Goal: Task Accomplishment & Management: Manage account settings

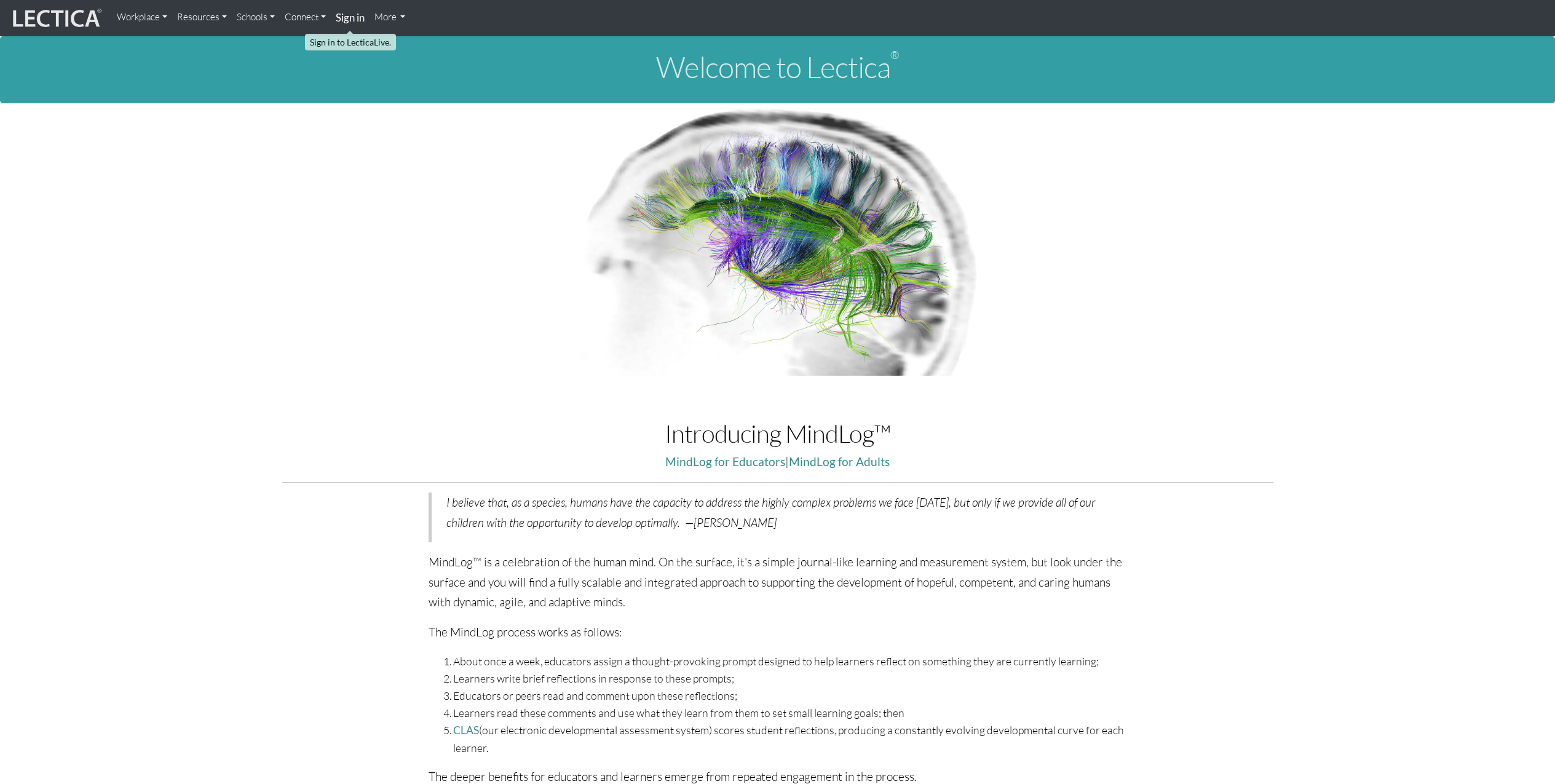
click at [351, 17] on strong "Sign in" at bounding box center [350, 17] width 29 height 13
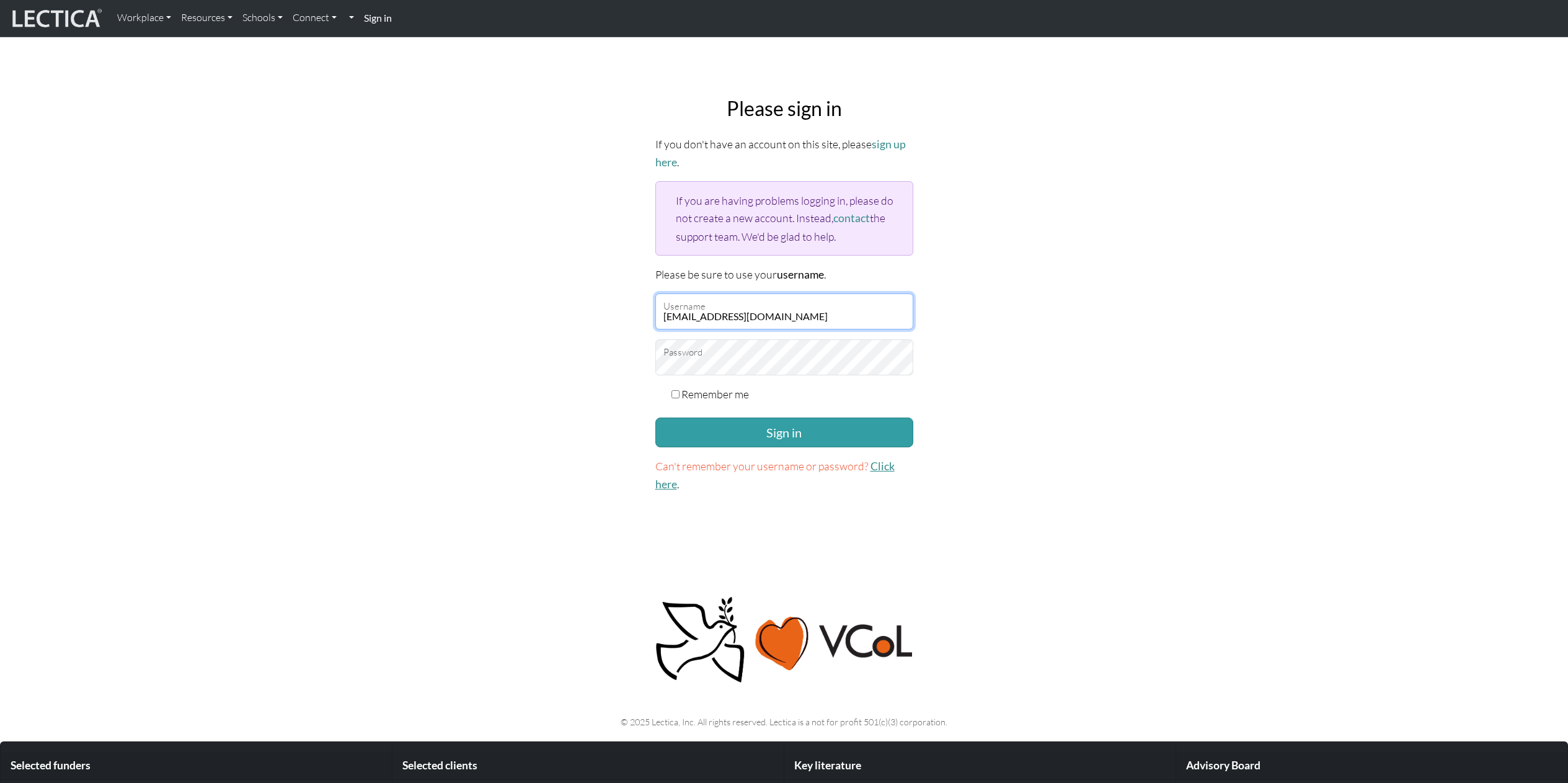
type input "agreen.home@mac.com"
click at [874, 464] on link "Click here" at bounding box center [774, 475] width 239 height 31
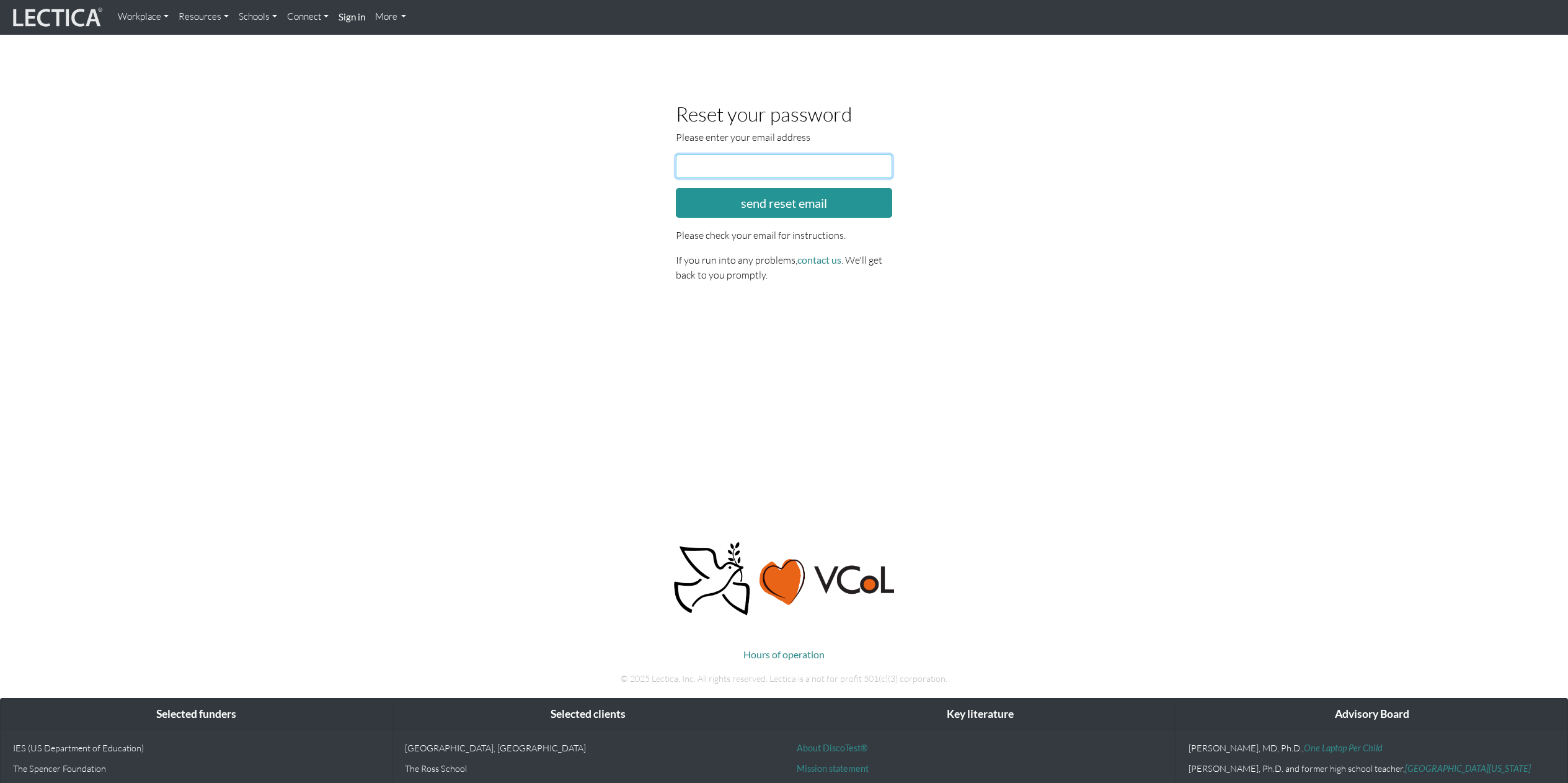
click at [706, 160] on input "email" at bounding box center [784, 166] width 217 height 24
type input "agreen.home@mac.com"
click at [783, 202] on button "send reset email" at bounding box center [784, 203] width 217 height 30
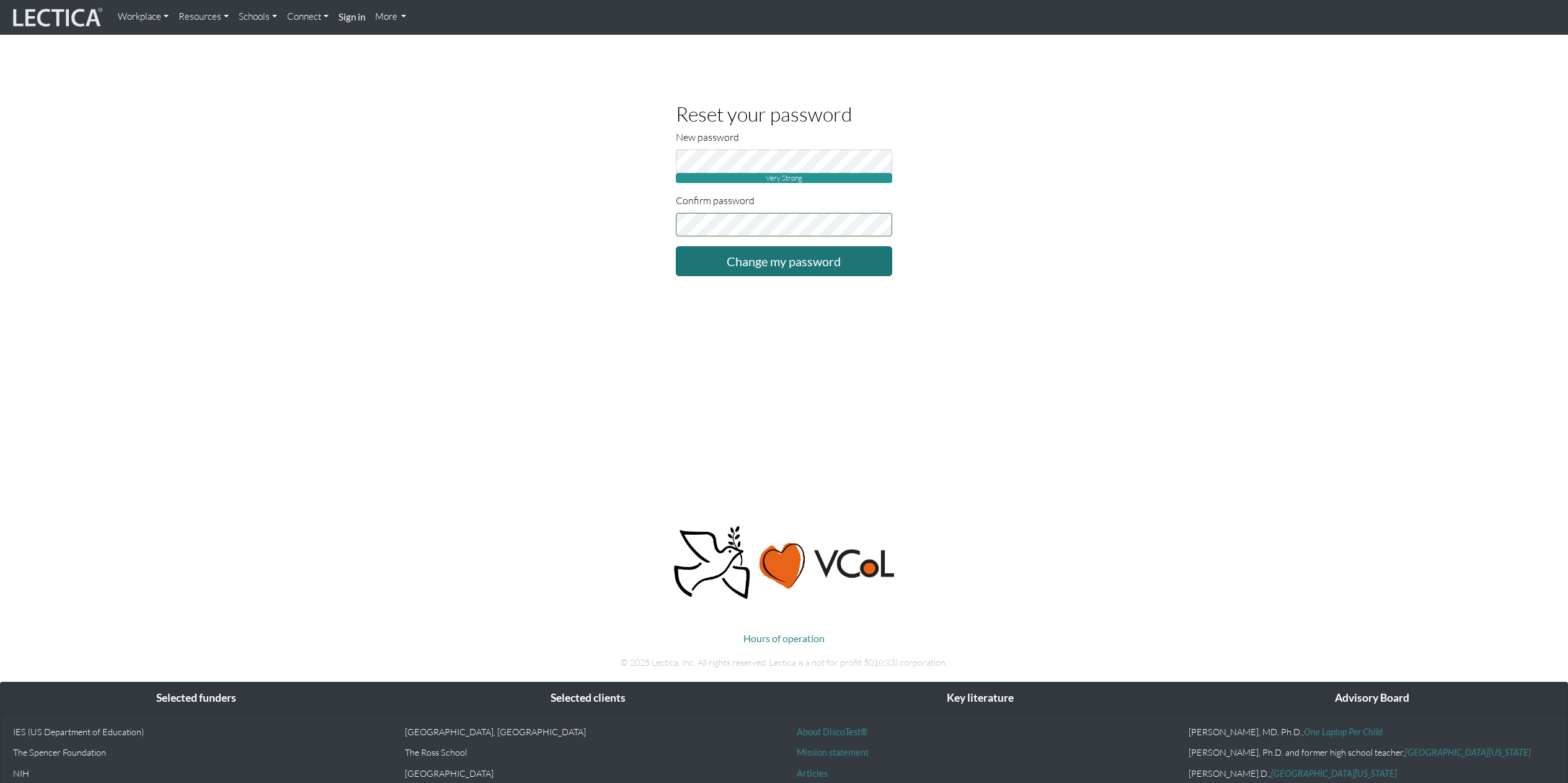
click at [780, 261] on input "Change my password" at bounding box center [784, 261] width 217 height 30
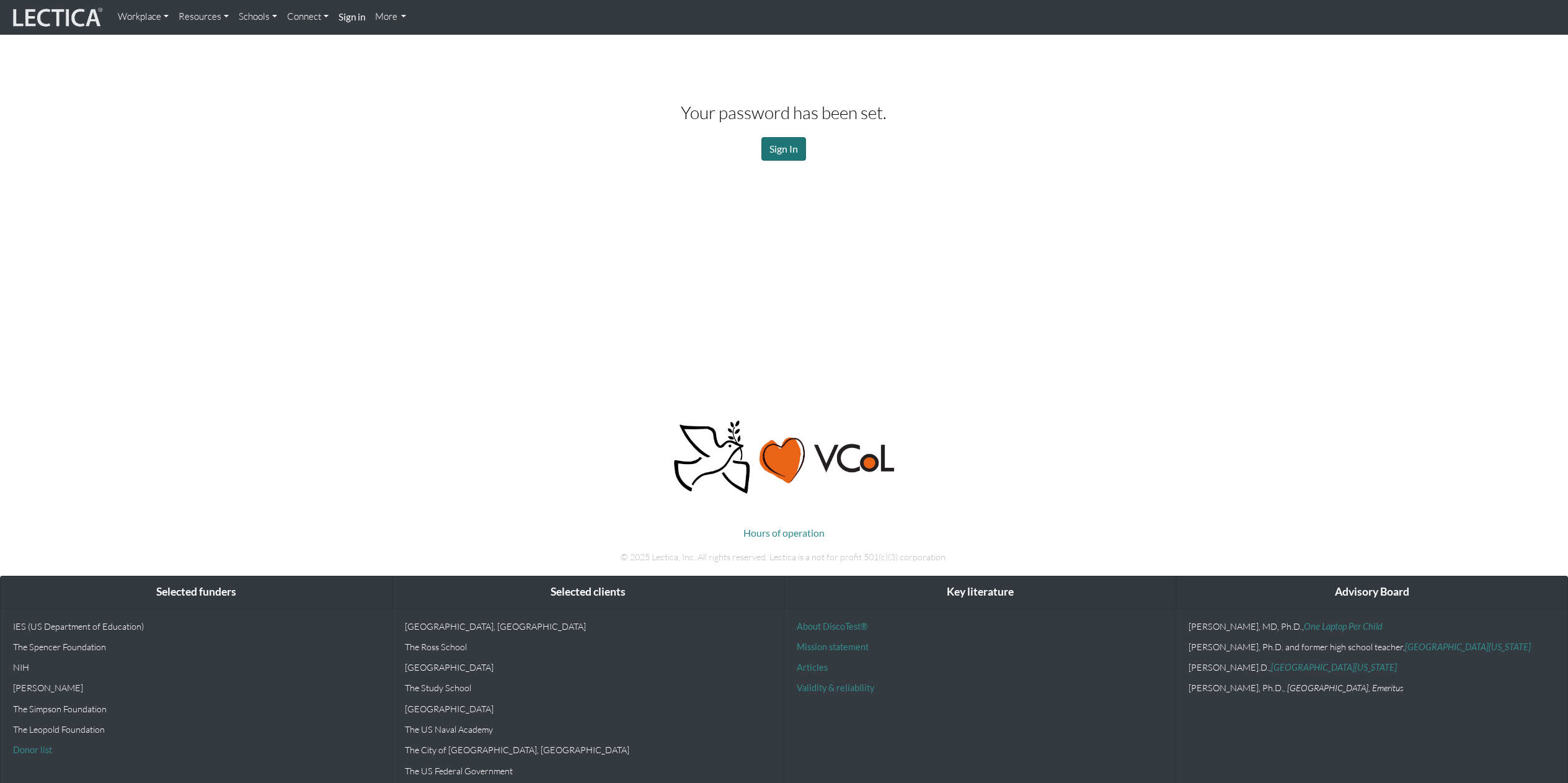
click at [782, 143] on link "Sign In" at bounding box center [784, 149] width 45 height 24
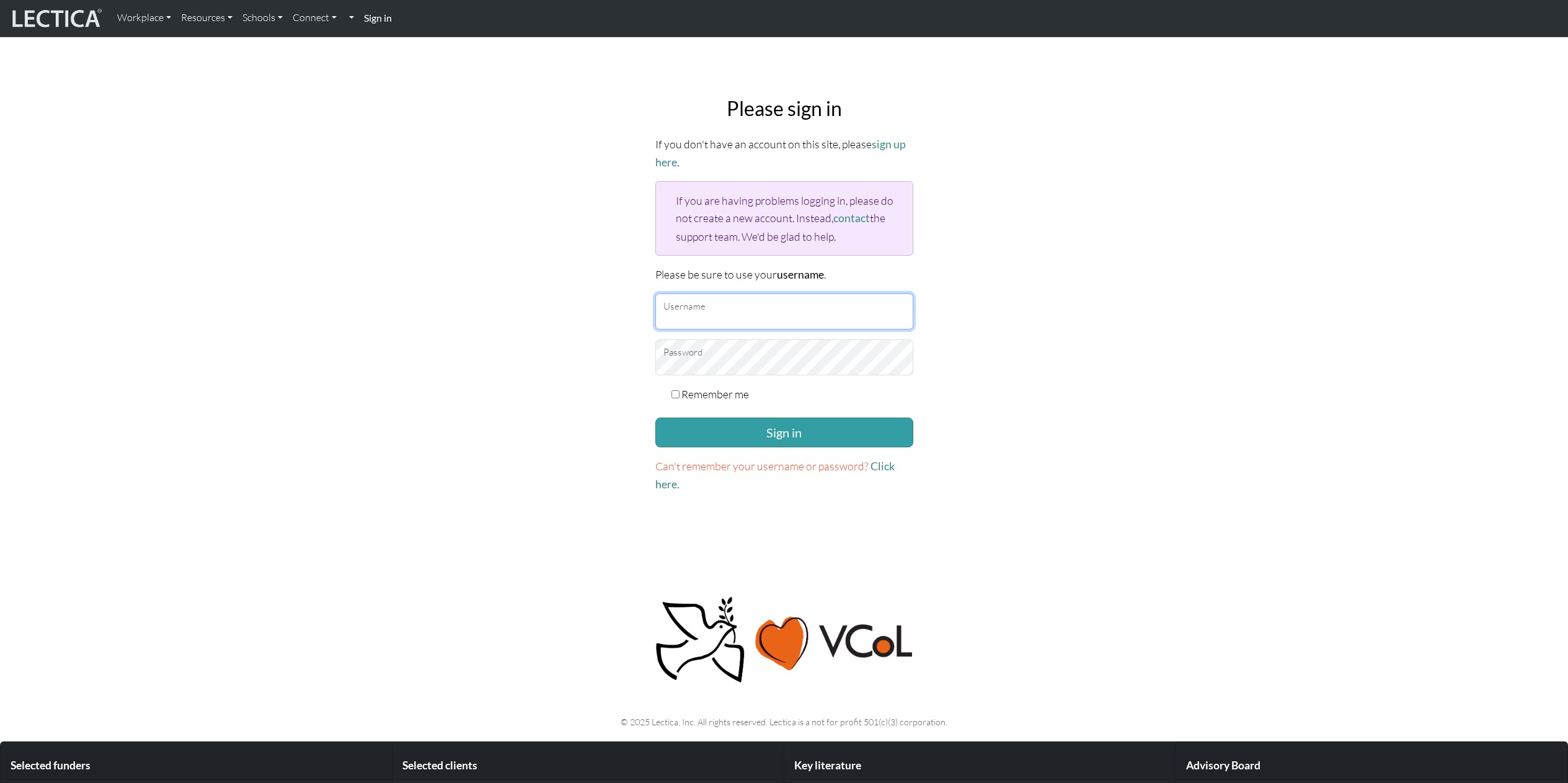
type input "[EMAIL_ADDRESS][DOMAIN_NAME]"
click at [677, 392] on input "Remember me" at bounding box center [675, 394] width 8 height 8
checkbox input "true"
click at [705, 428] on button "Sign in" at bounding box center [784, 432] width 258 height 30
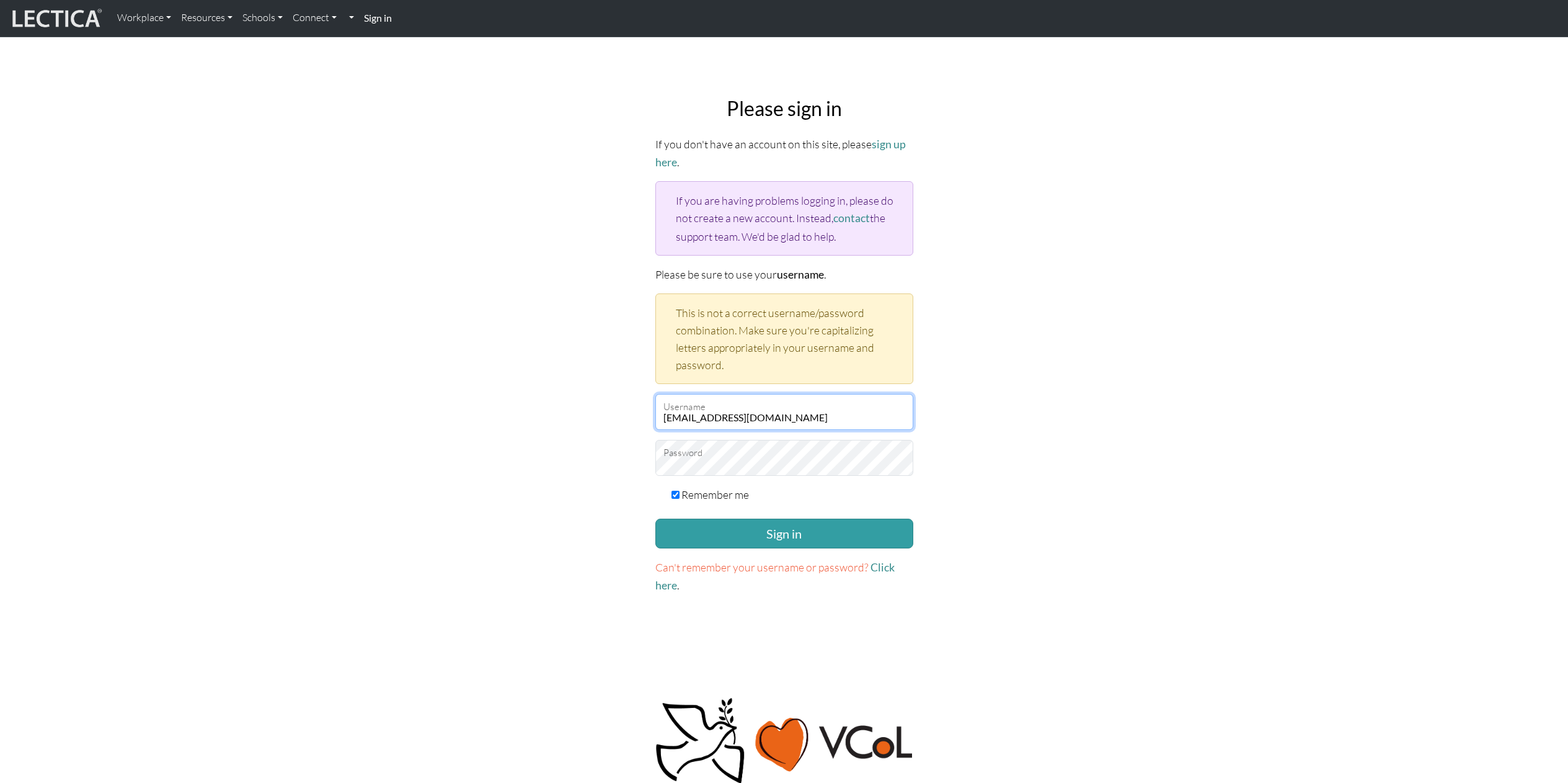
click at [812, 413] on input "agreen.home@mac.com" at bounding box center [784, 412] width 258 height 36
click at [853, 486] on div "Remember me" at bounding box center [784, 494] width 258 height 17
click at [783, 567] on span "Can't remember your username or password?" at bounding box center [762, 567] width 213 height 13
click at [679, 490] on div "Remember me" at bounding box center [784, 494] width 258 height 17
click at [674, 490] on input "Remember me" at bounding box center [675, 494] width 8 height 8
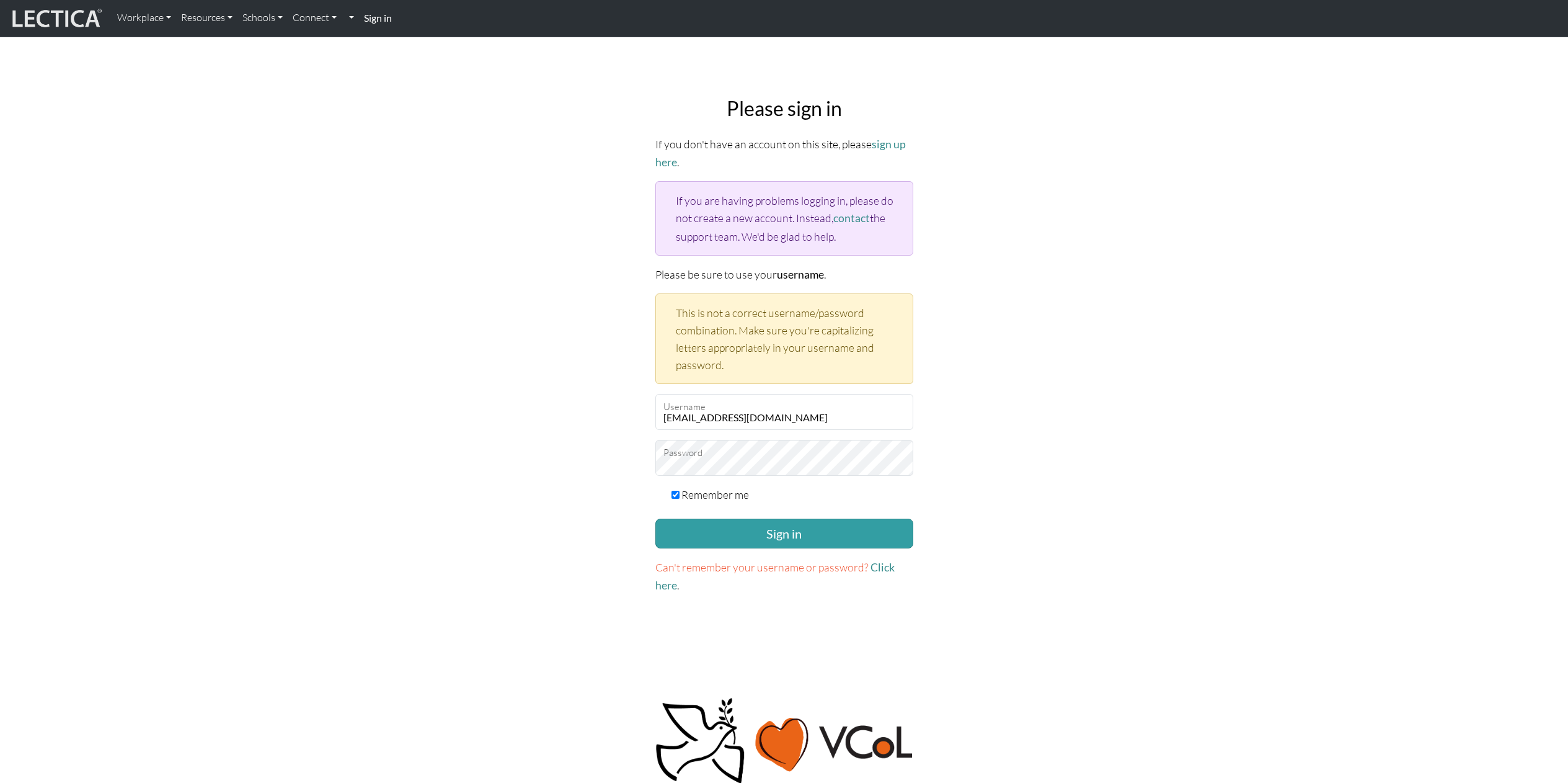
checkbox input "false"
click at [719, 564] on span "Can't remember your username or password?" at bounding box center [762, 567] width 213 height 13
click at [879, 561] on link "Click here" at bounding box center [774, 576] width 239 height 31
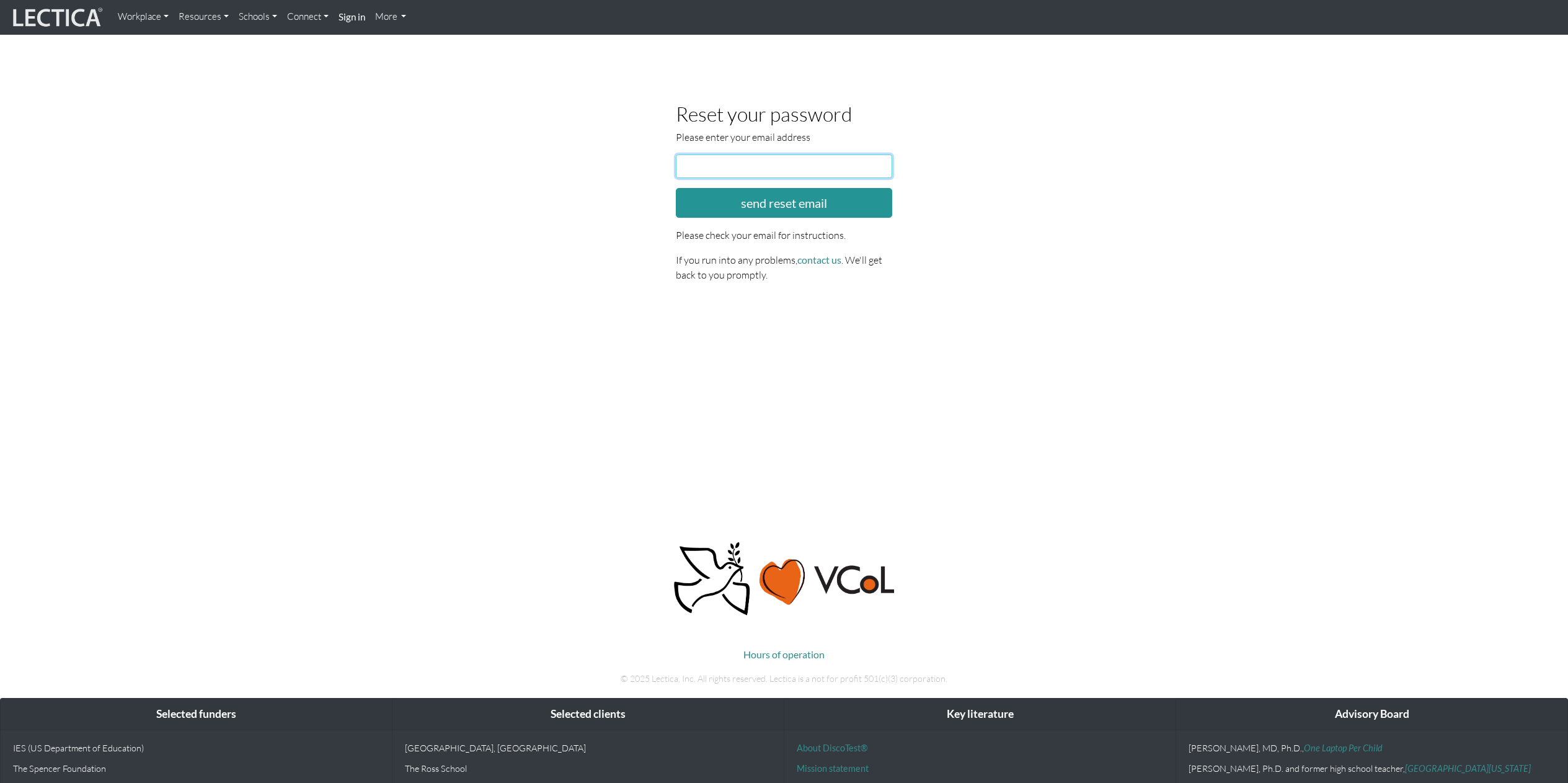
click at [736, 169] on input "email" at bounding box center [784, 166] width 217 height 24
type input "[PERSON_NAME][EMAIL_ADDRESS][DOMAIN_NAME]"
click at [783, 202] on button "send reset email" at bounding box center [784, 203] width 217 height 30
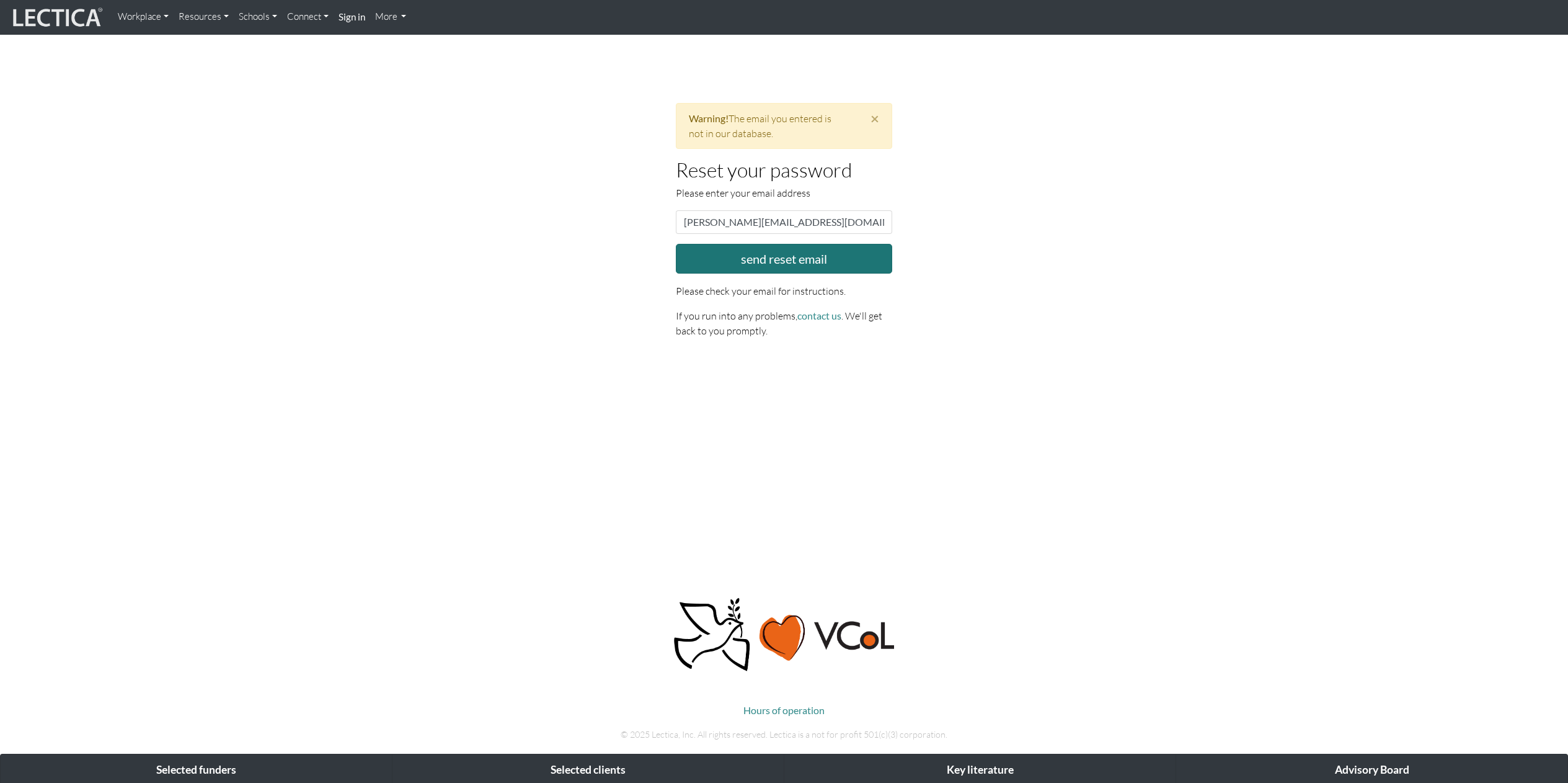
click at [777, 253] on button "send reset email" at bounding box center [784, 259] width 217 height 30
drag, startPoint x: 824, startPoint y: 222, endPoint x: 655, endPoint y: 211, distance: 169.4
click at [655, 211] on div "× Warning! The email you entered is not in our database. Reset your password Pl…" at bounding box center [784, 225] width 706 height 245
type input "[EMAIL_ADDRESS][DOMAIN_NAME]"
click at [783, 258] on button "send reset email" at bounding box center [784, 259] width 217 height 30
